Goal: Information Seeking & Learning: Find specific fact

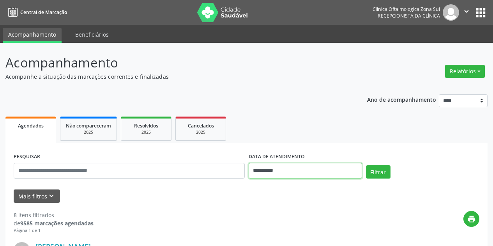
click at [302, 170] on input "**********" at bounding box center [305, 171] width 113 height 16
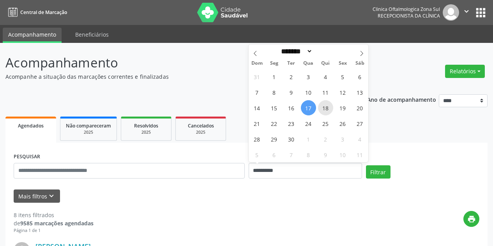
click at [324, 111] on span "18" at bounding box center [325, 107] width 15 height 15
type input "**********"
click at [327, 106] on span "18" at bounding box center [325, 107] width 15 height 15
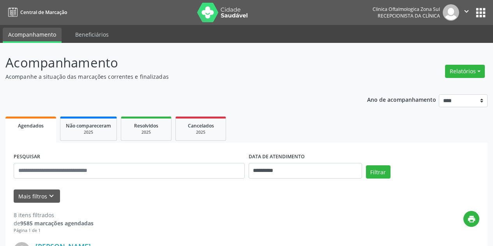
click at [52, 198] on icon "keyboard_arrow_down" at bounding box center [51, 196] width 9 height 9
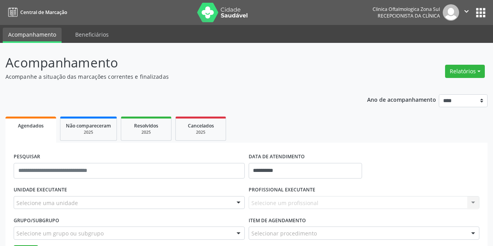
click at [86, 203] on div "Selecione uma unidade" at bounding box center [129, 202] width 231 height 13
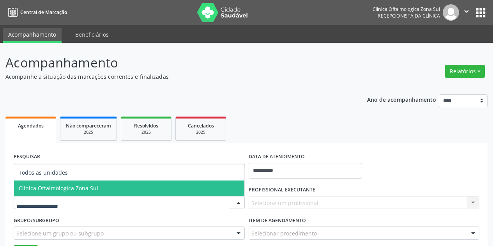
click at [100, 190] on span "Clinica Oftalmologica Zona Sul" at bounding box center [129, 188] width 230 height 16
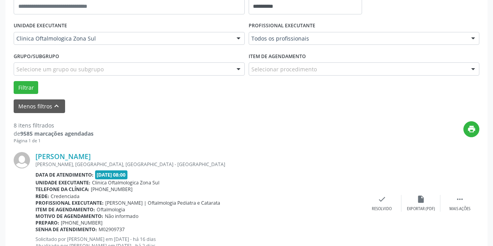
scroll to position [117, 0]
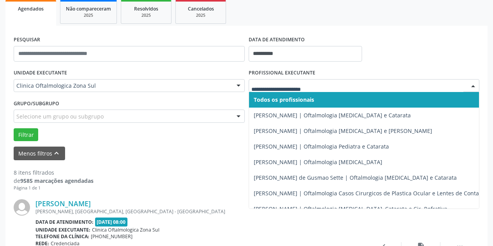
click at [317, 81] on div at bounding box center [364, 85] width 231 height 13
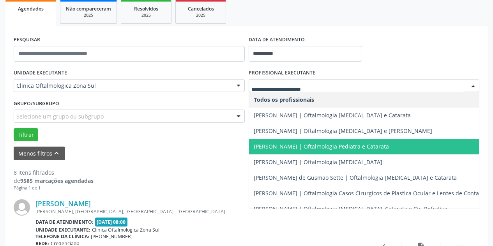
click at [303, 145] on span "[PERSON_NAME] | Oftalmologia Pediatra e Catarata" at bounding box center [321, 146] width 135 height 7
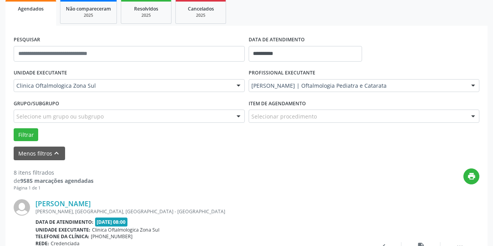
click at [170, 118] on div "Selecione um grupo ou subgrupo" at bounding box center [129, 116] width 231 height 13
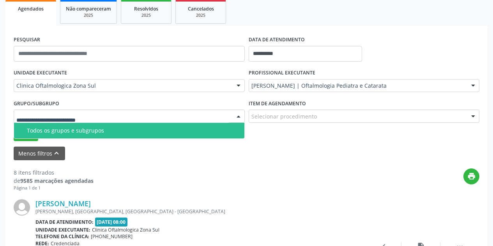
click at [159, 132] on div "Todos os grupos e subgrupos" at bounding box center [133, 130] width 213 height 6
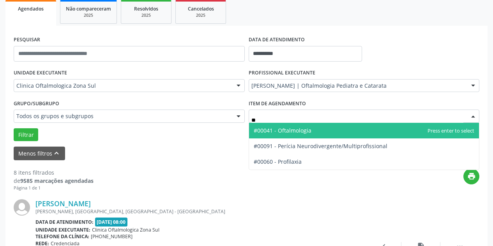
type input "***"
click at [286, 134] on span "#00041 - Oftalmologia" at bounding box center [364, 131] width 230 height 16
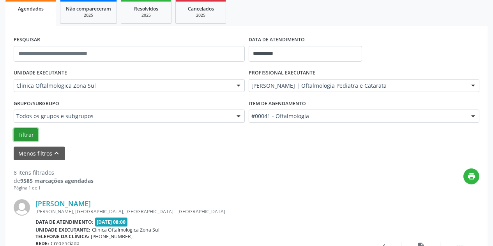
click at [29, 133] on button "Filtrar" at bounding box center [26, 134] width 25 height 13
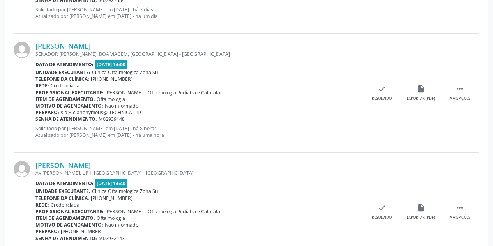
scroll to position [552, 0]
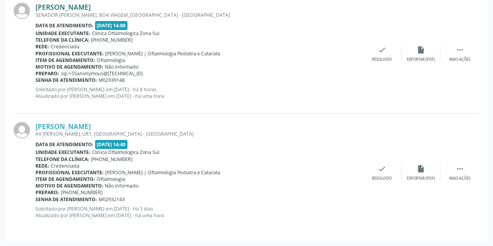
click at [91, 7] on link "[PERSON_NAME]" at bounding box center [62, 7] width 55 height 9
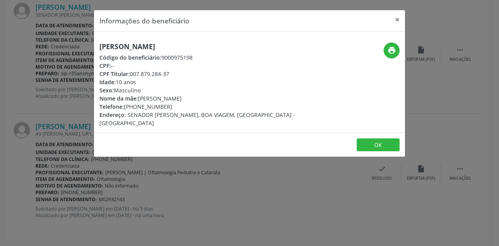
drag, startPoint x: 243, startPoint y: 43, endPoint x: 93, endPoint y: 46, distance: 150.1
click at [93, 46] on div "Informações do beneficiário × [PERSON_NAME] Código do beneficiário: 9000975198 …" at bounding box center [249, 123] width 499 height 246
copy h5 "[PERSON_NAME]"
drag, startPoint x: 175, startPoint y: 106, endPoint x: 136, endPoint y: 106, distance: 38.6
click at [136, 106] on div "Telefone: [PHONE_NUMBER]" at bounding box center [197, 107] width 196 height 8
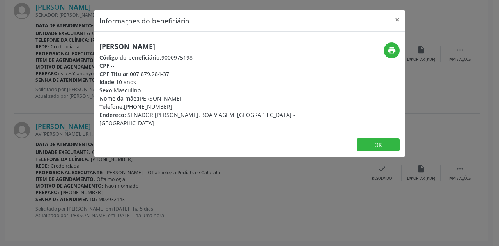
copy div "99692-1589"
drag, startPoint x: 140, startPoint y: 97, endPoint x: 212, endPoint y: 98, distance: 71.3
click at [211, 98] on div "Nome da mãe: [PERSON_NAME]" at bounding box center [197, 98] width 196 height 8
copy div "[PERSON_NAME]"
click at [141, 81] on div "Idade: 10 anos" at bounding box center [197, 82] width 196 height 8
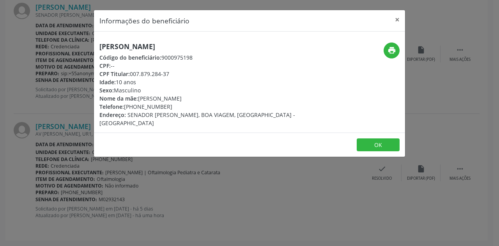
drag, startPoint x: 140, startPoint y: 82, endPoint x: 99, endPoint y: 82, distance: 41.3
click at [99, 82] on div "[PERSON_NAME] Código do beneficiário: 9000975198 CPF: -- CPF Titular: 007.879.2…" at bounding box center [197, 84] width 207 height 85
copy div "Idade: 10 anos"
click at [398, 21] on button "×" at bounding box center [397, 19] width 16 height 19
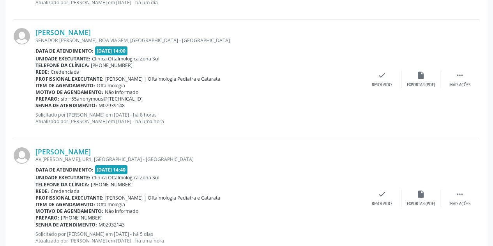
scroll to position [513, 0]
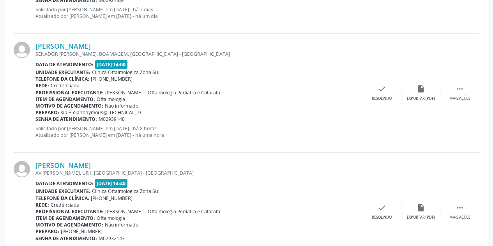
drag, startPoint x: 128, startPoint y: 120, endPoint x: 37, endPoint y: 119, distance: 91.6
click at [37, 119] on div "Senha de atendimento: M02939148" at bounding box center [198, 119] width 327 height 7
copy div "Senha de atendimento: M02939148"
click at [91, 48] on link "[PERSON_NAME]" at bounding box center [62, 46] width 55 height 9
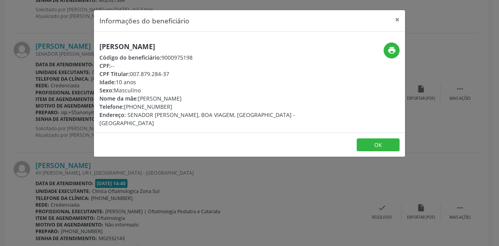
drag, startPoint x: 174, startPoint y: 107, endPoint x: 136, endPoint y: 107, distance: 38.2
click at [136, 107] on div "Telefone: [PHONE_NUMBER]" at bounding box center [197, 107] width 196 height 8
copy div "99692-1589"
click at [395, 20] on button "×" at bounding box center [397, 19] width 16 height 19
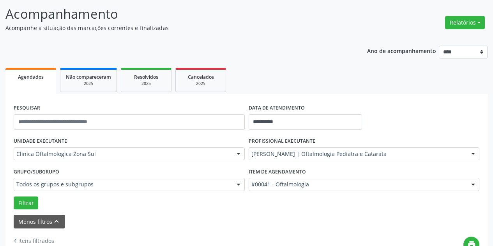
scroll to position [45, 0]
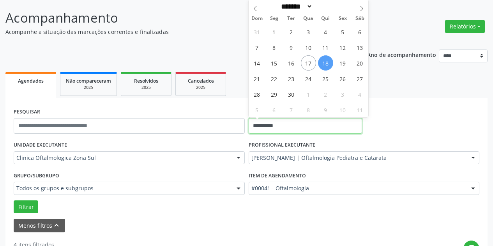
click at [326, 122] on input "**********" at bounding box center [305, 126] width 113 height 16
click at [341, 64] on span "19" at bounding box center [342, 62] width 15 height 15
type input "**********"
click at [341, 64] on span "19" at bounding box center [342, 62] width 15 height 15
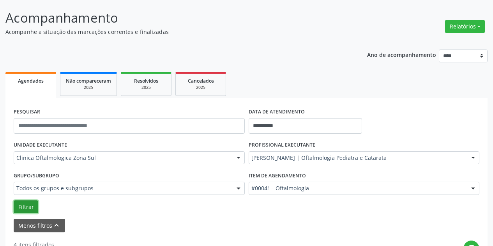
click at [34, 205] on button "Filtrar" at bounding box center [26, 206] width 25 height 13
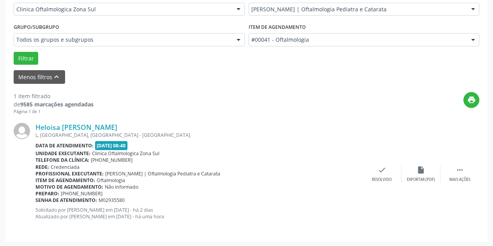
scroll to position [195, 0]
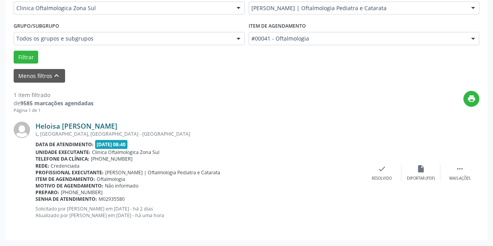
click at [87, 124] on link "Heloisa [PERSON_NAME]" at bounding box center [76, 126] width 82 height 9
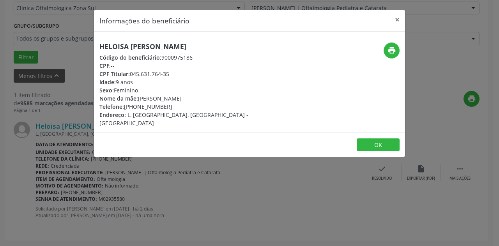
drag, startPoint x: 218, startPoint y: 48, endPoint x: 92, endPoint y: 49, distance: 125.1
click at [92, 49] on div "Informações do beneficiário × Heloisa [PERSON_NAME] Código do beneficiário: 900…" at bounding box center [249, 123] width 499 height 246
copy h5 "Heloisa [PERSON_NAME]"
drag, startPoint x: 173, startPoint y: 106, endPoint x: 134, endPoint y: 106, distance: 39.0
click at [134, 106] on div "Telefone: [PHONE_NUMBER]" at bounding box center [197, 107] width 196 height 8
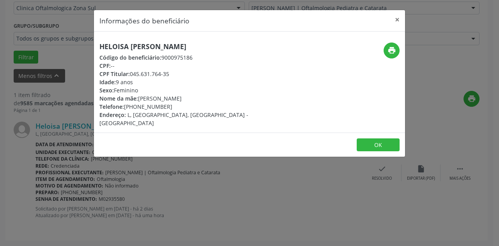
copy div "99509-4040"
drag, startPoint x: 225, startPoint y: 97, endPoint x: 139, endPoint y: 96, distance: 86.2
click at [139, 96] on div "Nome da mãe: [PERSON_NAME]" at bounding box center [197, 98] width 196 height 8
copy div "[PERSON_NAME]"
click at [399, 19] on button "×" at bounding box center [397, 19] width 16 height 19
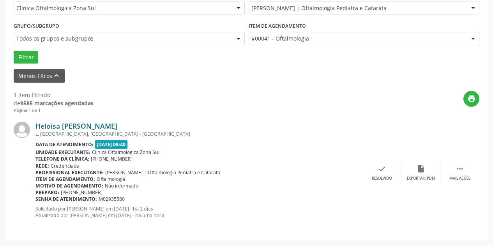
click at [98, 125] on link "Heloisa [PERSON_NAME]" at bounding box center [76, 126] width 82 height 9
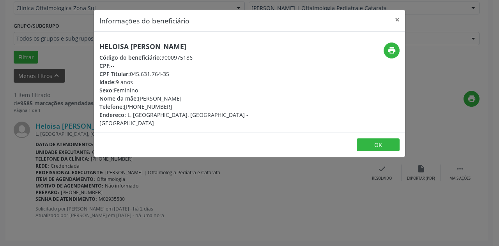
drag, startPoint x: 141, startPoint y: 83, endPoint x: 97, endPoint y: 83, distance: 44.4
click at [97, 83] on div "Heloisa [PERSON_NAME] Código do beneficiário: 9000975186 CPF: -- CPF Titular: 0…" at bounding box center [197, 84] width 207 height 85
copy div "Idade: 9 anos"
drag, startPoint x: 398, startPoint y: 18, endPoint x: 263, endPoint y: 90, distance: 152.6
click at [398, 19] on button "×" at bounding box center [397, 19] width 16 height 19
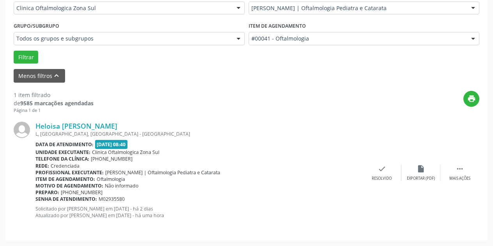
drag, startPoint x: 129, startPoint y: 198, endPoint x: 36, endPoint y: 199, distance: 92.4
click at [36, 199] on div "Senha de atendimento: M02935580" at bounding box center [198, 199] width 327 height 7
